Goal: Transaction & Acquisition: Purchase product/service

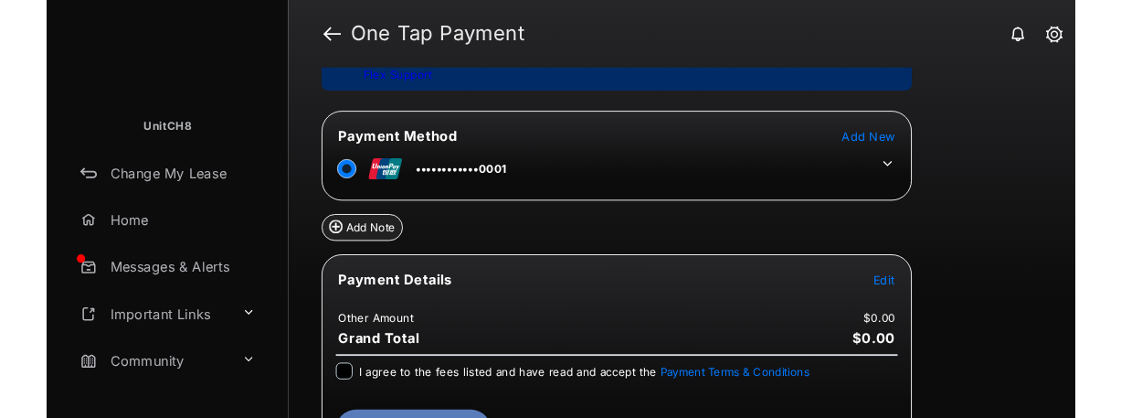
scroll to position [162, 0]
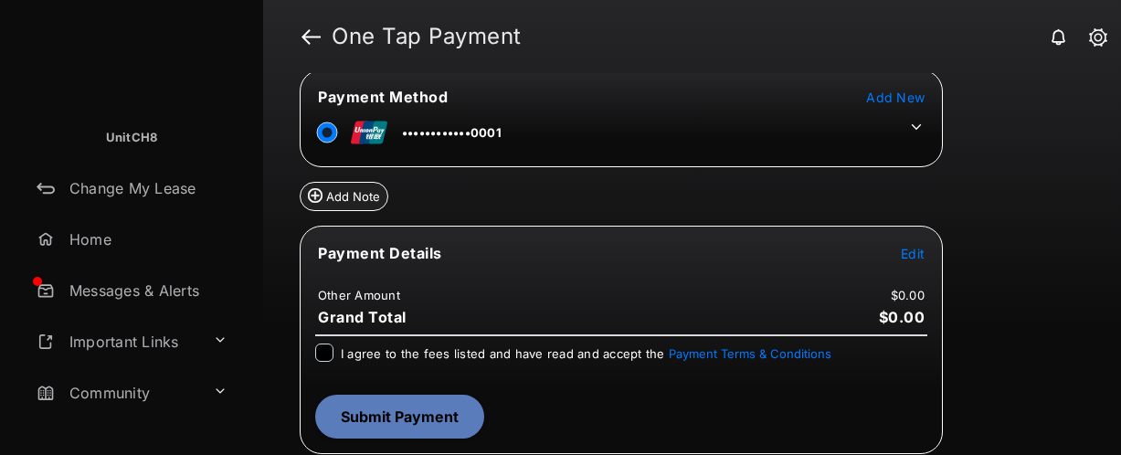
click at [905, 249] on span "Edit" at bounding box center [913, 254] width 24 height 16
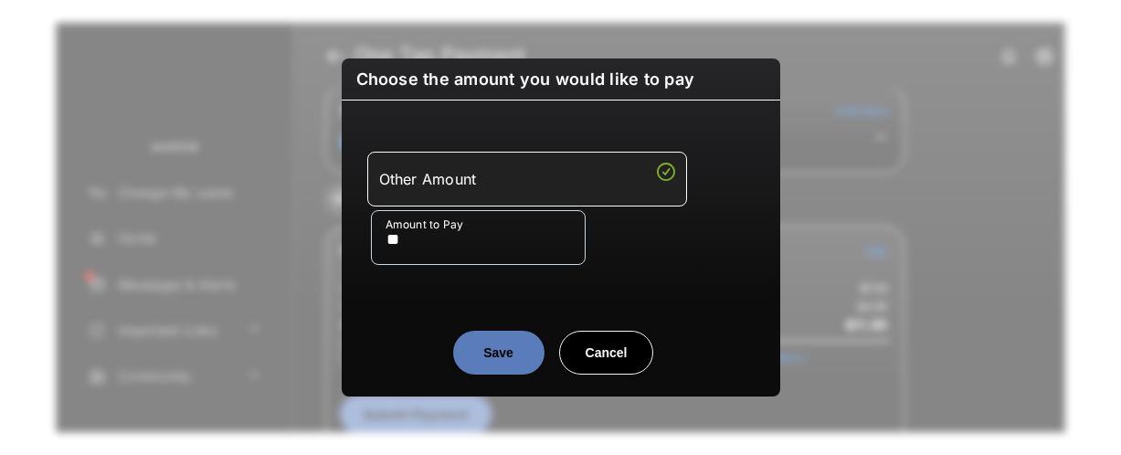
type input "**"
click at [530, 364] on button "Save" at bounding box center [498, 353] width 91 height 44
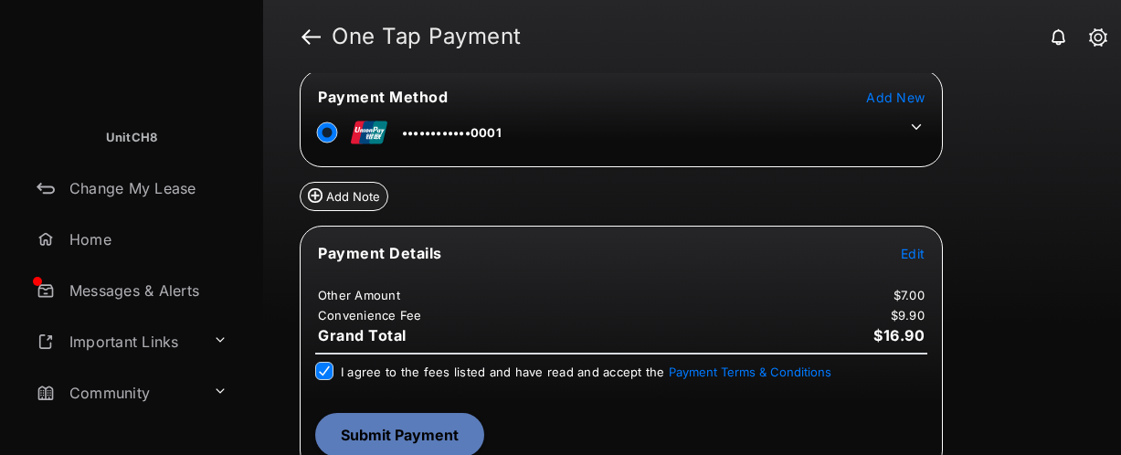
click at [388, 442] on button "Submit Payment" at bounding box center [399, 435] width 169 height 44
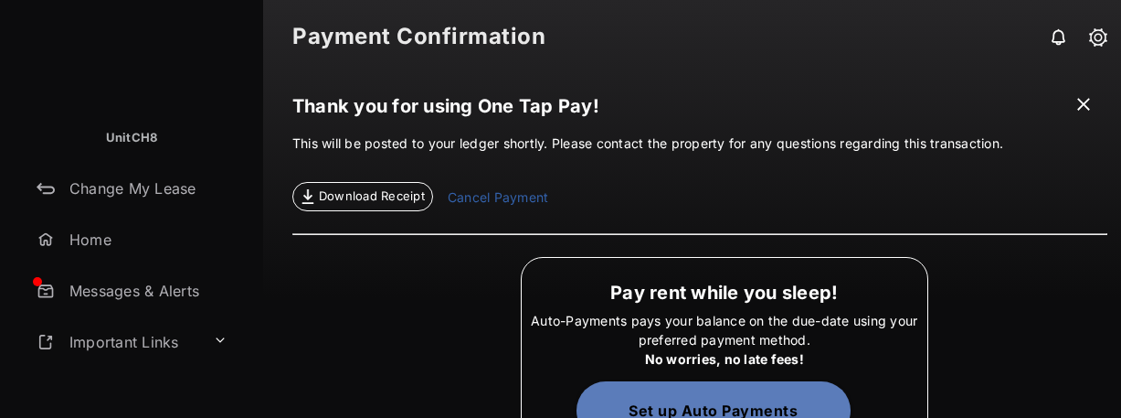
click at [1074, 108] on span at bounding box center [1083, 106] width 18 height 23
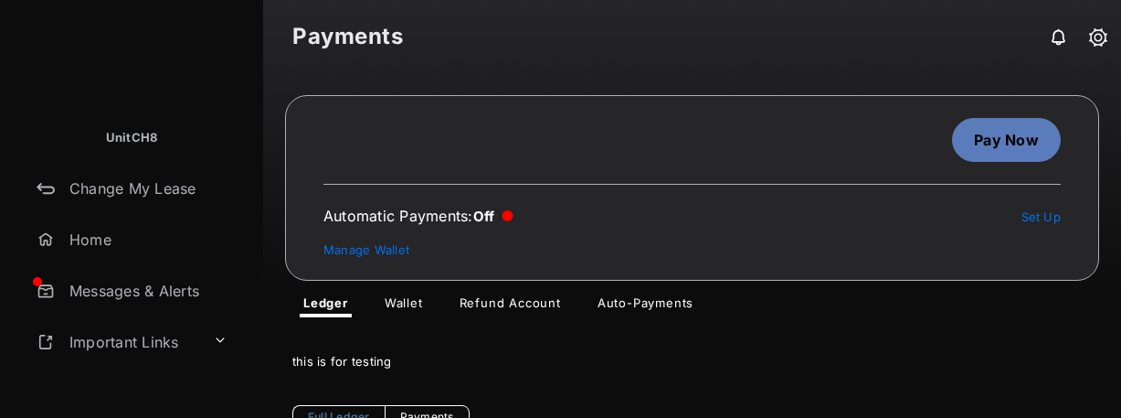
click at [978, 135] on link "Pay Now" at bounding box center [1006, 140] width 109 height 44
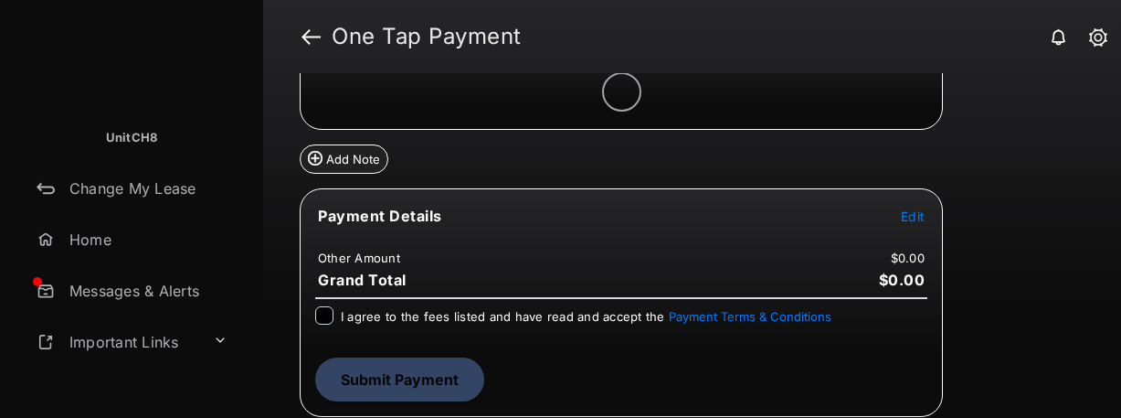
scroll to position [146, 0]
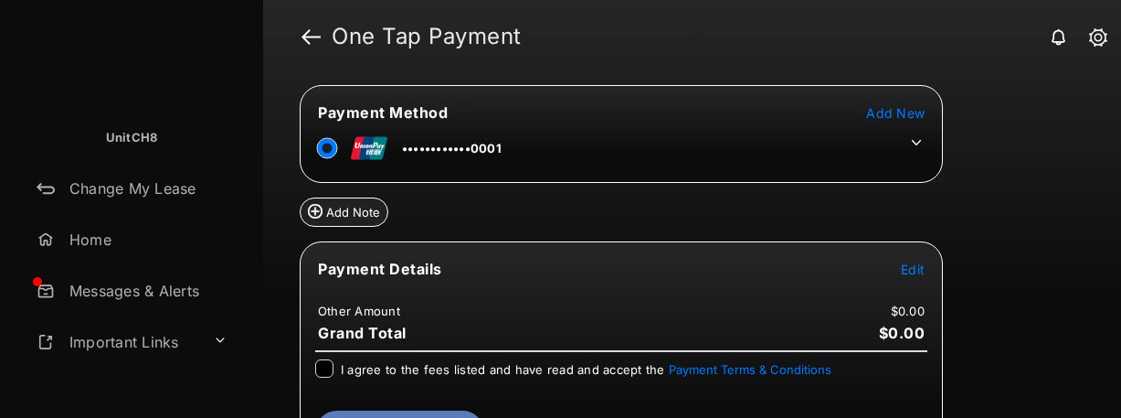
click at [918, 141] on icon at bounding box center [917, 141] width 10 height 5
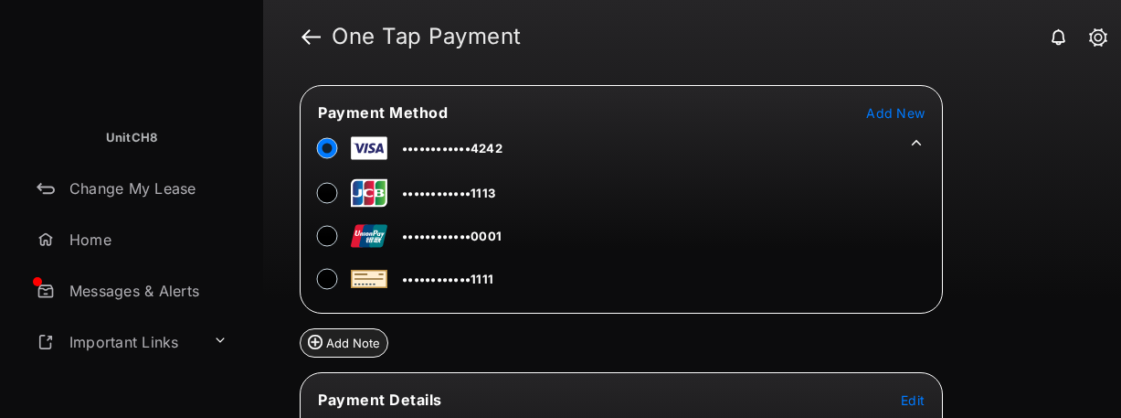
click at [999, 152] on div "Review & Submit Your Payment You are enrolled for Flex payments, so you may not…" at bounding box center [692, 245] width 858 height 344
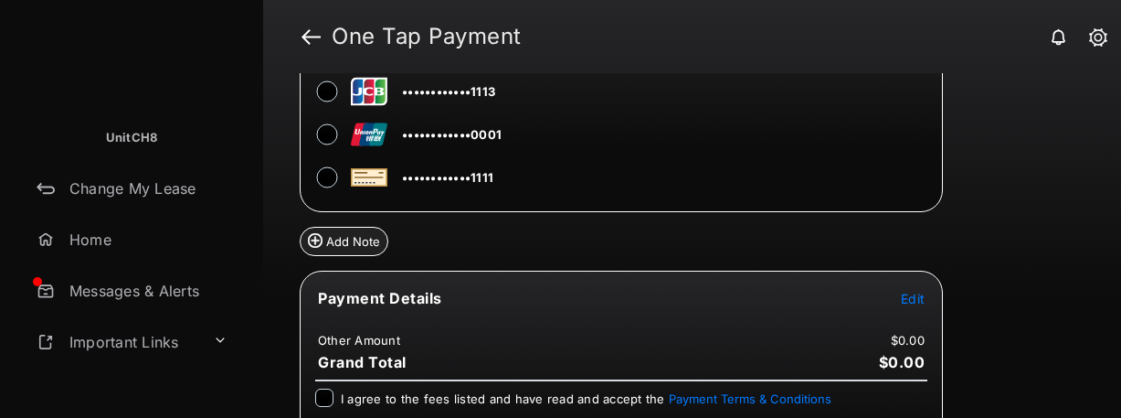
scroll to position [330, 0]
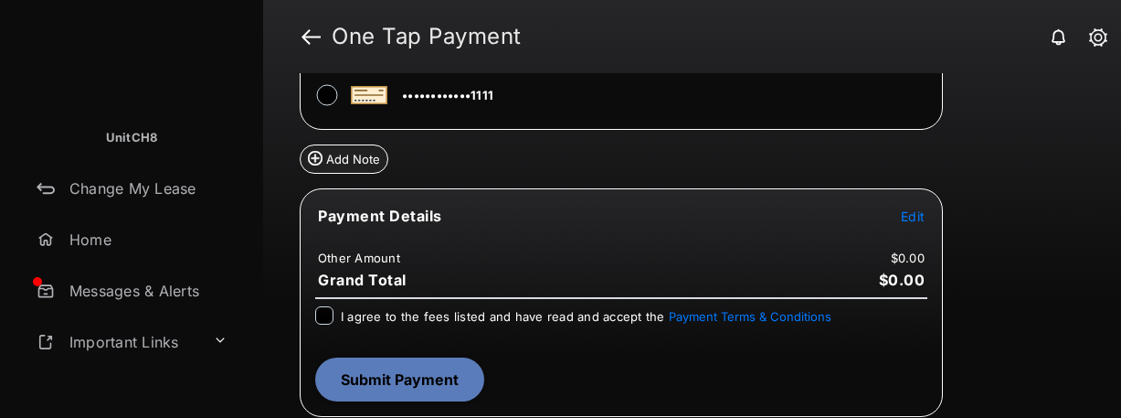
click at [926, 217] on tr "Payment Details Edit" at bounding box center [621, 227] width 638 height 42
click at [908, 220] on span "Edit" at bounding box center [913, 216] width 24 height 16
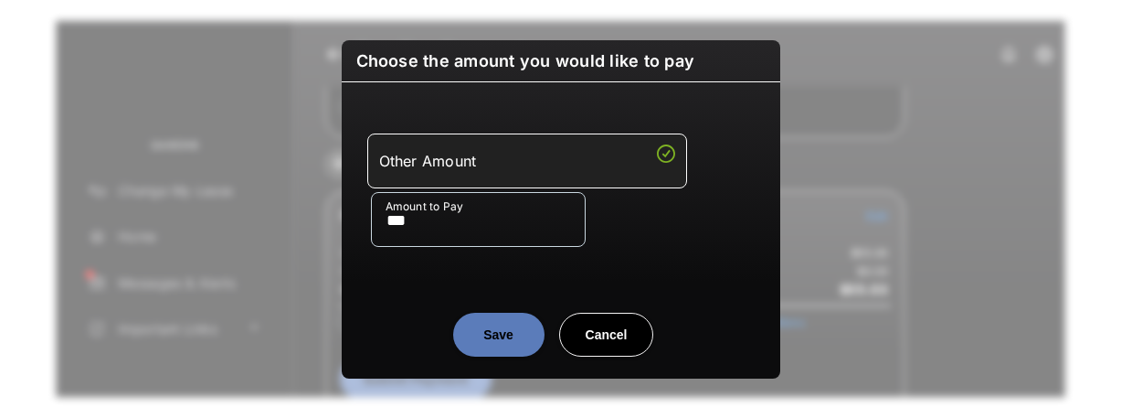
type input "***"
click at [486, 334] on button "Save" at bounding box center [498, 334] width 91 height 44
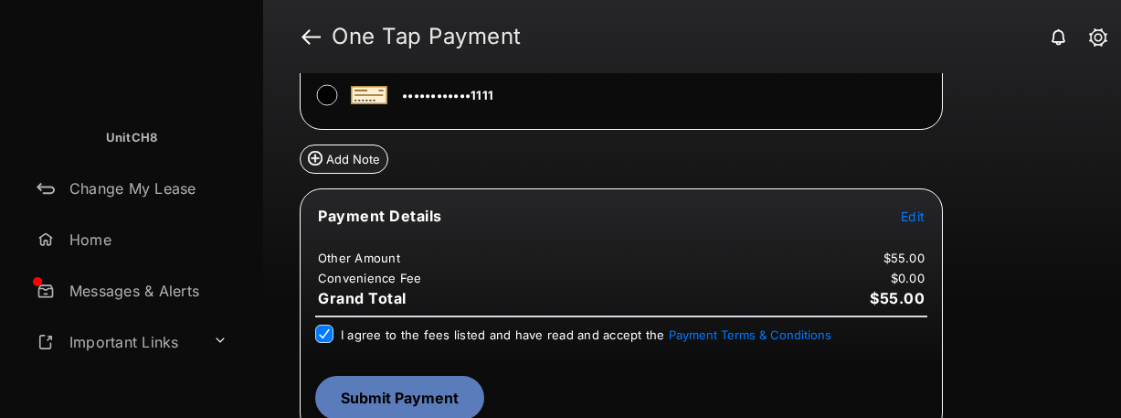
click at [406, 396] on button "Submit Payment" at bounding box center [399, 397] width 169 height 44
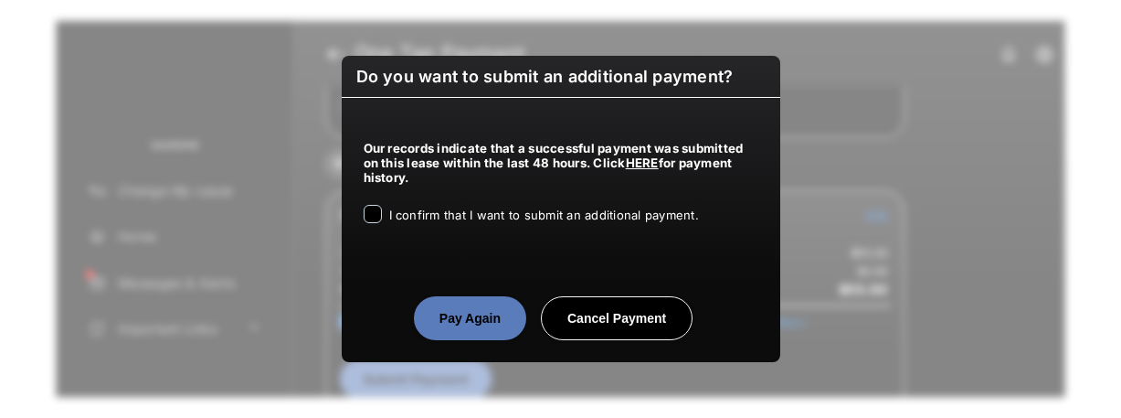
click at [373, 226] on div "I confirm that I want to submit an additional payment." at bounding box center [561, 216] width 395 height 22
click at [453, 311] on button "Pay Again" at bounding box center [470, 318] width 112 height 44
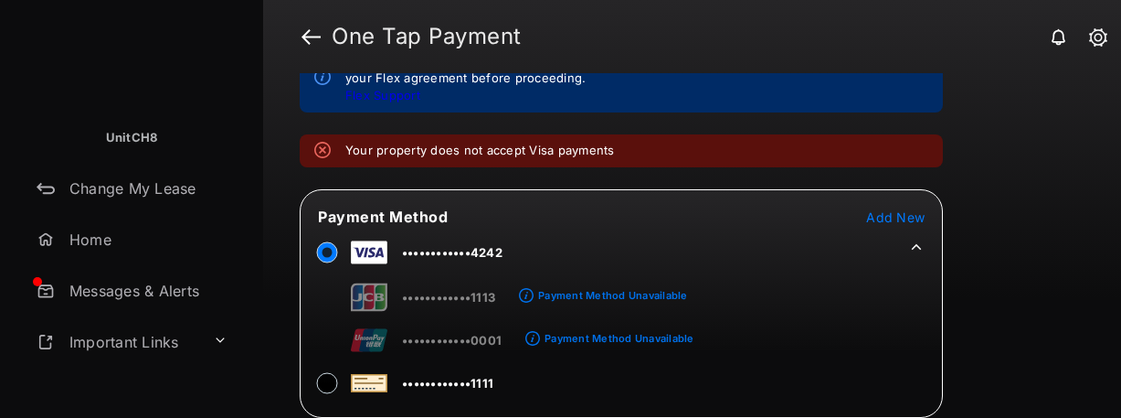
scroll to position [111, 0]
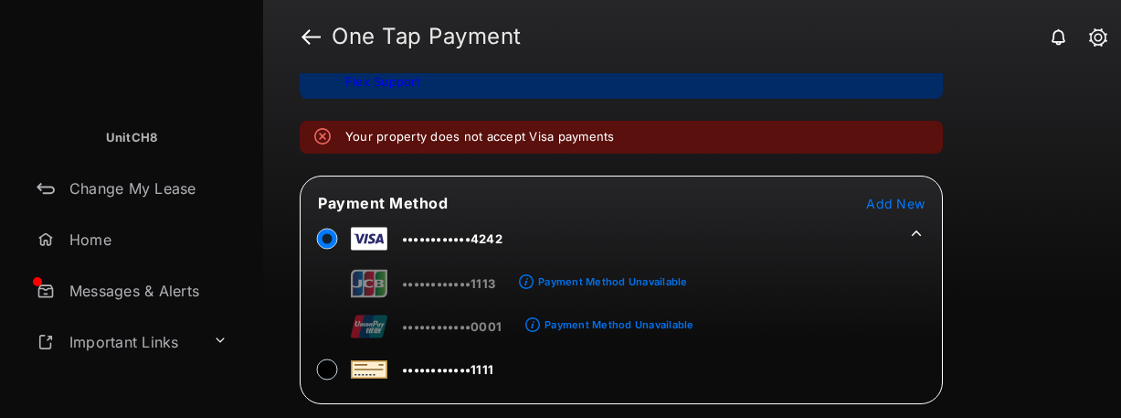
click at [336, 309] on tr "••••••••••••0001 Payment Method Unavailable" at bounding box center [498, 322] width 392 height 41
